Goal: Find specific page/section: Locate item on page

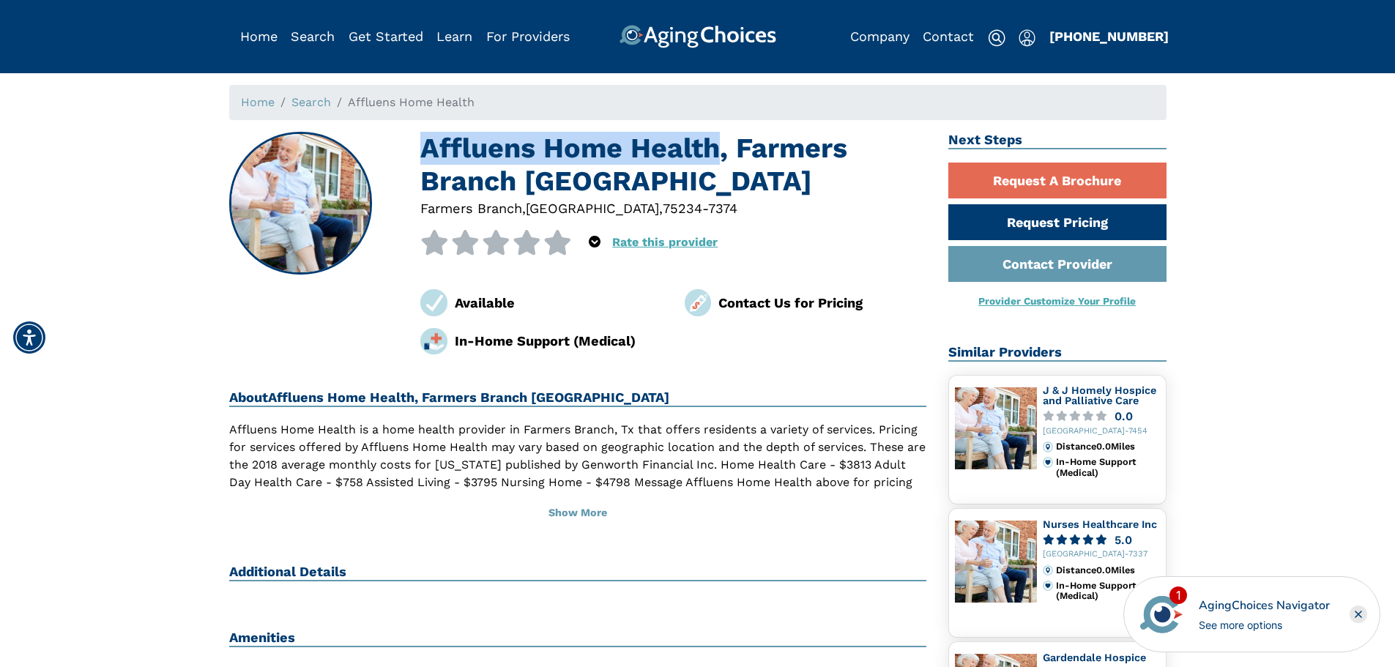
drag, startPoint x: 425, startPoint y: 151, endPoint x: 723, endPoint y: 152, distance: 298.0
click at [723, 152] on h1 "Affluens Home Health, Farmers Branch [GEOGRAPHIC_DATA]" at bounding box center [673, 165] width 506 height 67
click at [668, 204] on div at bounding box center [673, 208] width 506 height 20
drag, startPoint x: 420, startPoint y: 149, endPoint x: 715, endPoint y: 156, distance: 295.1
click at [715, 156] on h1 "Affluens Home Health, Farmers Branch [GEOGRAPHIC_DATA]" at bounding box center [673, 165] width 506 height 67
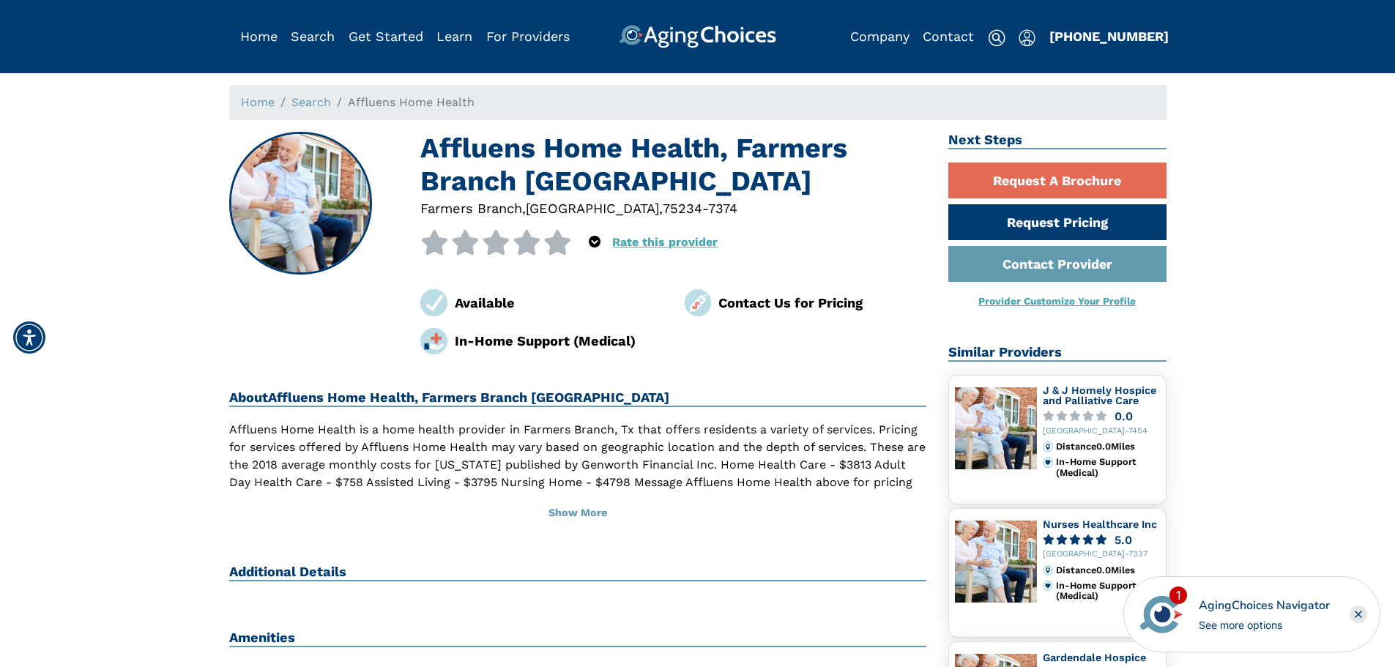
click at [800, 183] on h1 "Affluens Home Health, Farmers Branch [GEOGRAPHIC_DATA]" at bounding box center [673, 165] width 506 height 67
drag, startPoint x: 428, startPoint y: 150, endPoint x: 716, endPoint y: 156, distance: 287.8
click at [716, 156] on h1 "Affluens Home Health, Farmers Branch [GEOGRAPHIC_DATA]" at bounding box center [673, 165] width 506 height 67
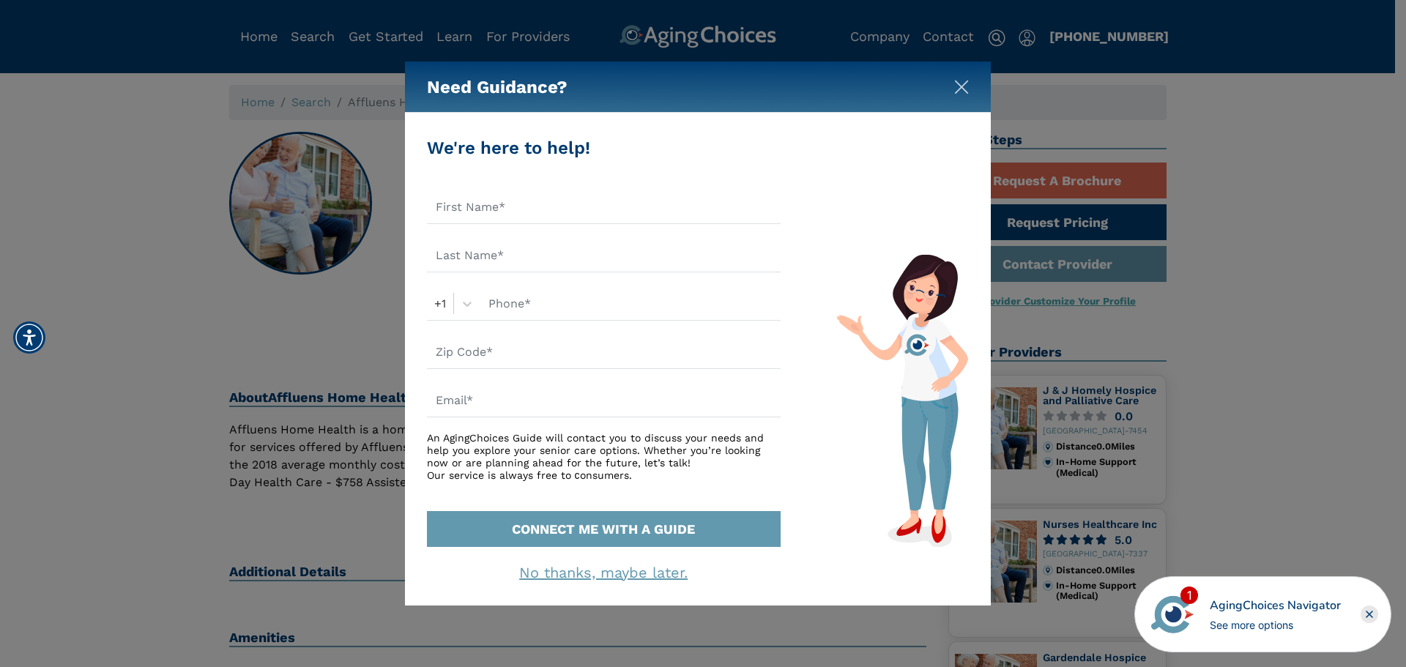
click at [963, 89] on img "Close" at bounding box center [961, 87] width 15 height 15
